Goal: Task Accomplishment & Management: Manage account settings

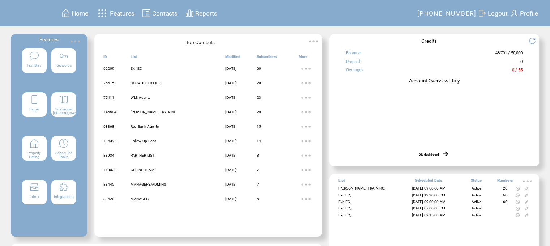
click at [160, 12] on span "Contacts" at bounding box center [164, 13] width 25 height 7
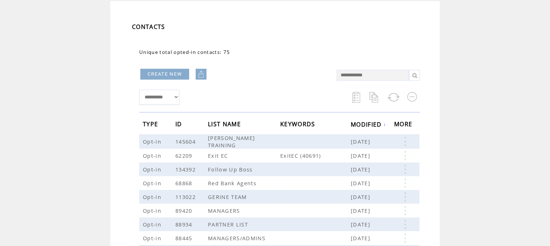
scroll to position [72, 0]
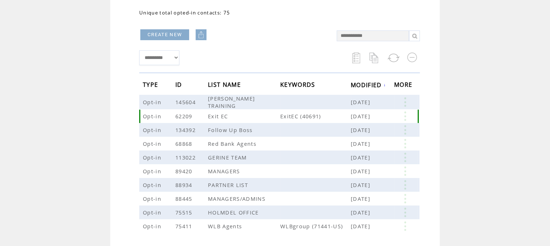
click at [408, 117] on link at bounding box center [405, 115] width 22 height 9
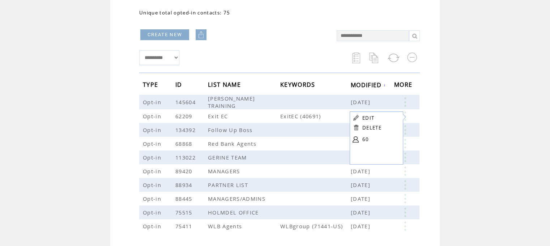
click at [364, 139] on link "60" at bounding box center [380, 139] width 36 height 11
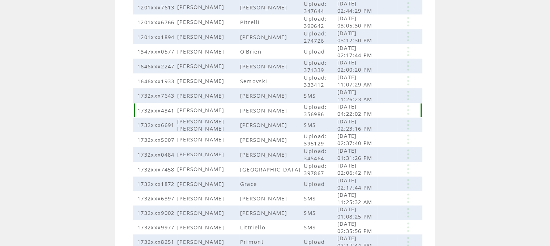
scroll to position [182, 0]
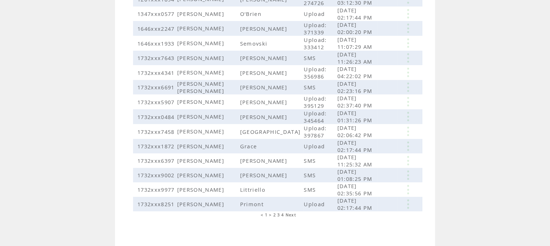
click at [276, 212] on span "2" at bounding box center [274, 214] width 3 height 5
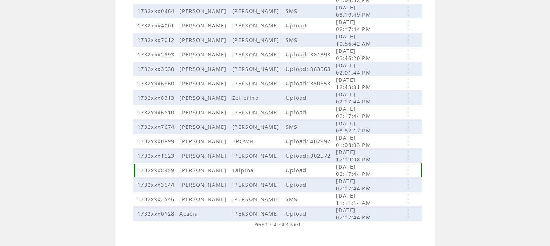
scroll to position [181, 0]
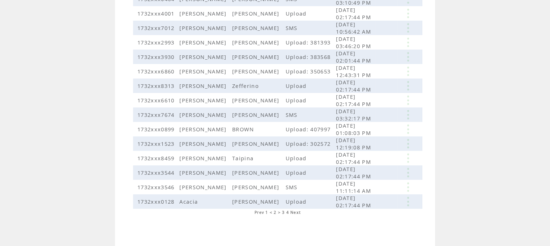
click at [285, 213] on span "3" at bounding box center [283, 212] width 3 height 5
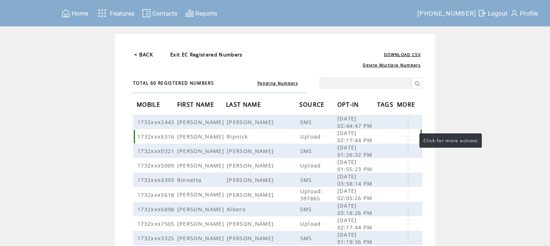
click at [412, 136] on link at bounding box center [408, 136] width 22 height 9
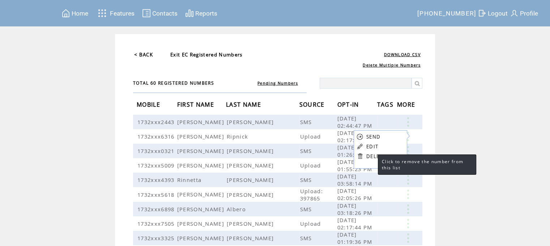
click at [370, 156] on link "DELETE" at bounding box center [375, 156] width 19 height 7
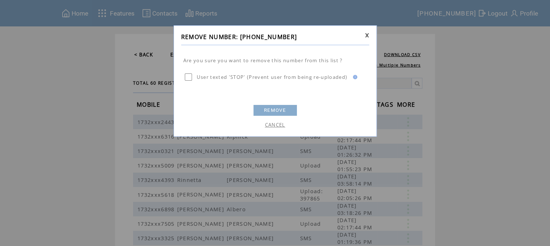
click at [272, 108] on link "REMOVE" at bounding box center [275, 110] width 43 height 11
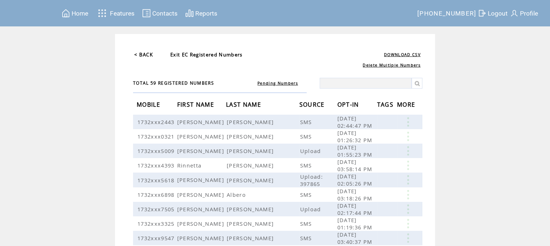
click at [88, 13] on span "Home" at bounding box center [80, 13] width 17 height 7
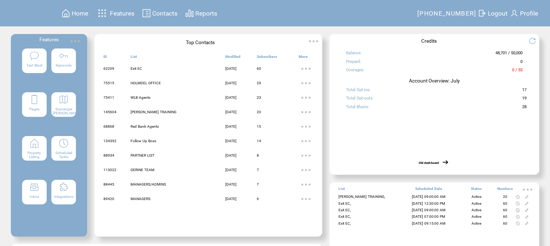
click at [64, 142] on img at bounding box center [64, 143] width 10 height 10
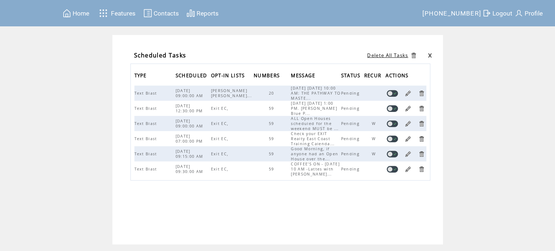
click at [81, 13] on span "Home" at bounding box center [81, 13] width 17 height 7
